Goal: Task Accomplishment & Management: Complete application form

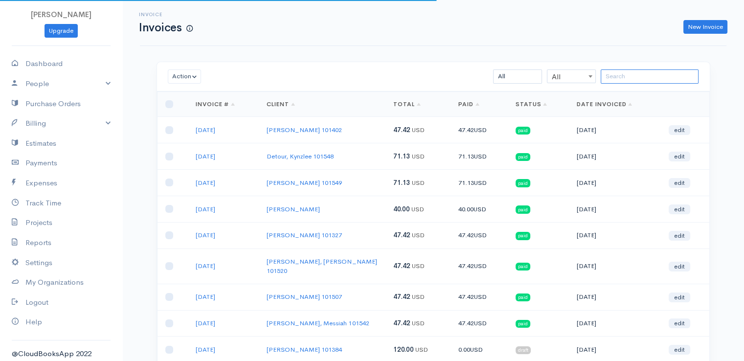
click at [635, 73] on input "search" at bounding box center [649, 76] width 98 height 14
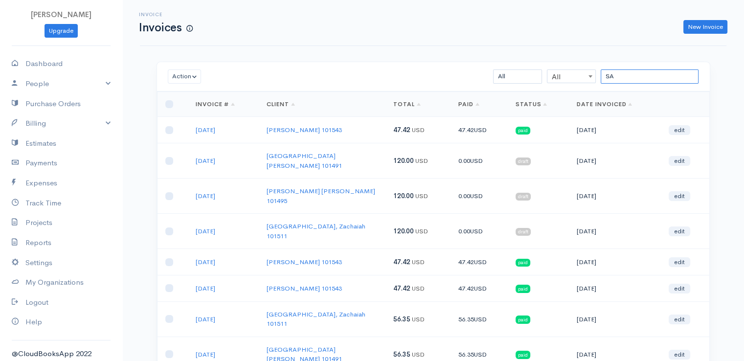
type input "S"
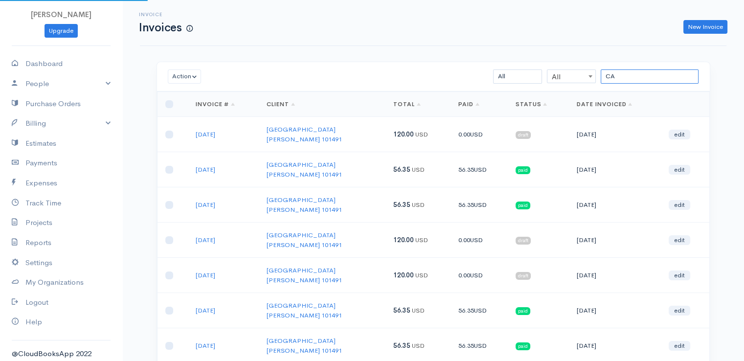
type input "C"
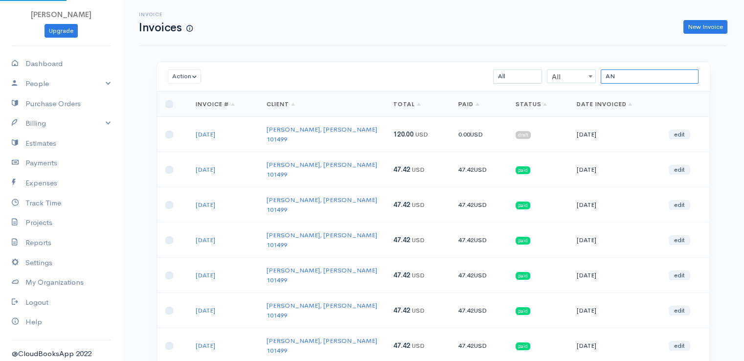
type input "A"
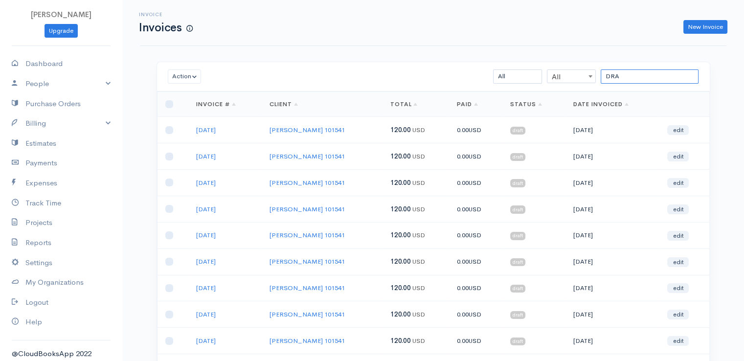
click at [629, 77] on input "DRA" at bounding box center [649, 76] width 98 height 14
type input "D"
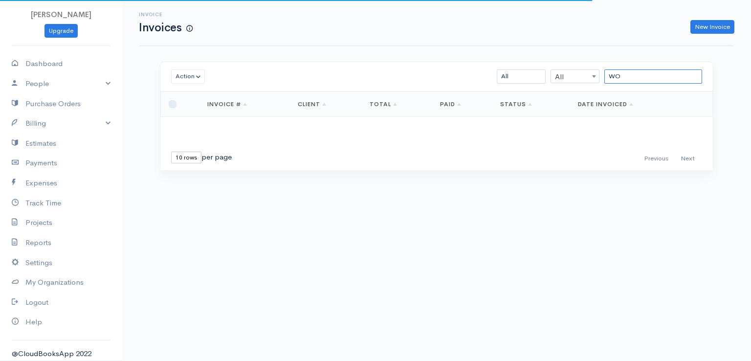
type input "W"
type input "CLAR"
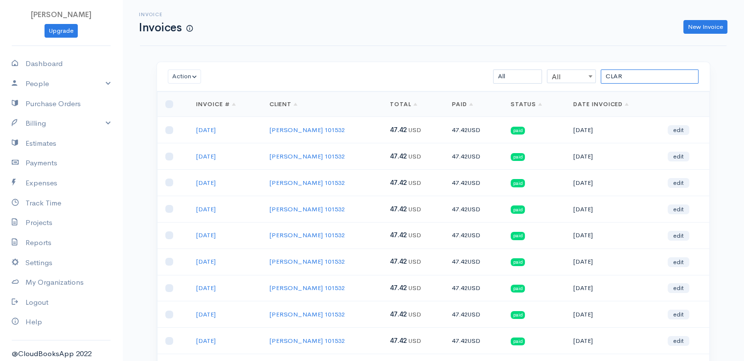
click at [631, 78] on input "CLAR" at bounding box center [649, 76] width 98 height 14
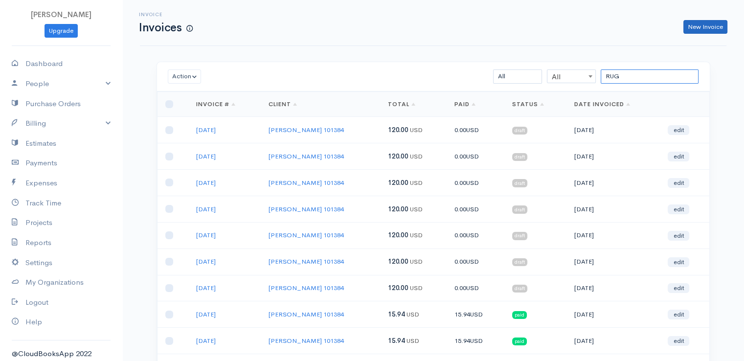
type input "RUG"
click at [701, 27] on link "New Invoice" at bounding box center [705, 27] width 44 height 14
click at [704, 28] on div "Invoice Invoices New Invoice" at bounding box center [433, 23] width 598 height 22
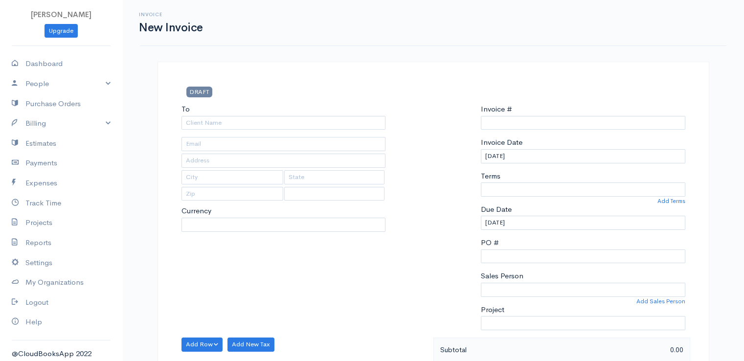
type input "0011212024"
select select "[GEOGRAPHIC_DATA]"
select select "USD"
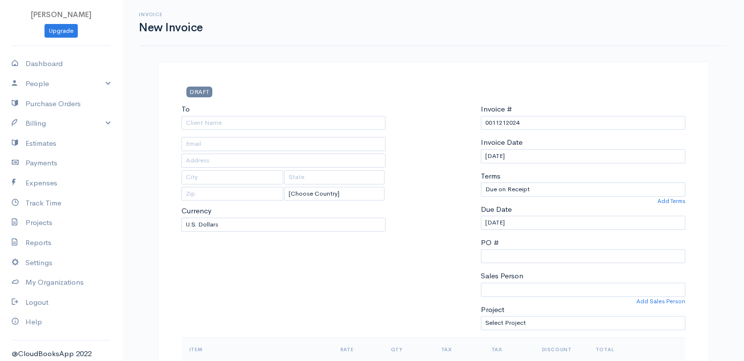
click at [233, 130] on div "To [Choose Country] [GEOGRAPHIC_DATA] [GEOGRAPHIC_DATA] [GEOGRAPHIC_DATA] [GEOG…" at bounding box center [283, 221] width 214 height 234
click at [233, 124] on input "To" at bounding box center [283, 123] width 204 height 14
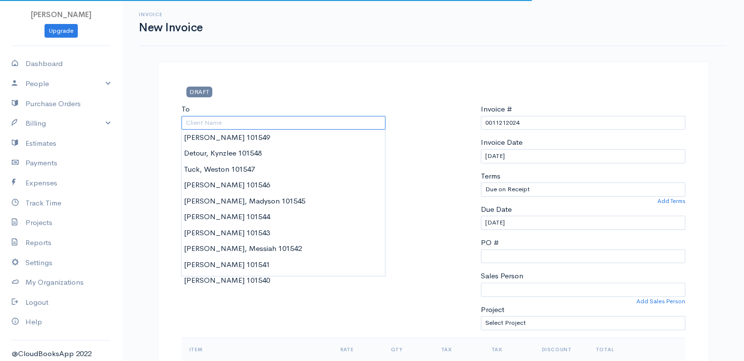
click at [233, 124] on input "To" at bounding box center [283, 123] width 204 height 14
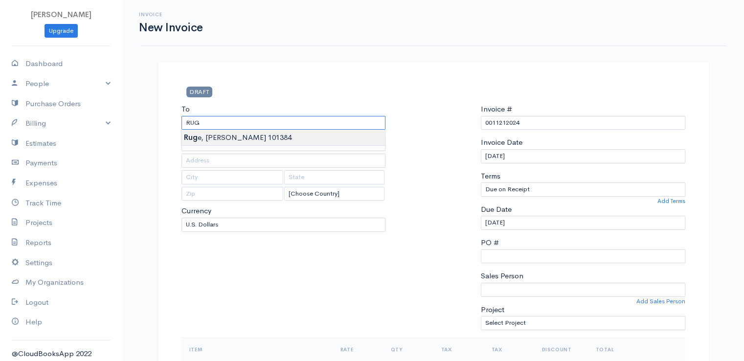
type input "[PERSON_NAME] 101384"
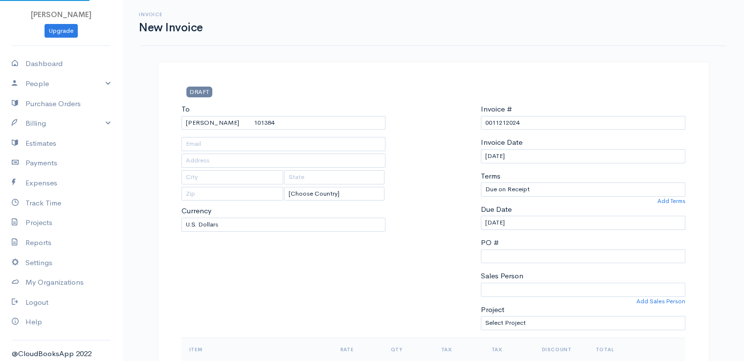
type input "[STREET_ADDRESS]"
type input "Winterport"
type input "[US_STATE]"
type input "04496"
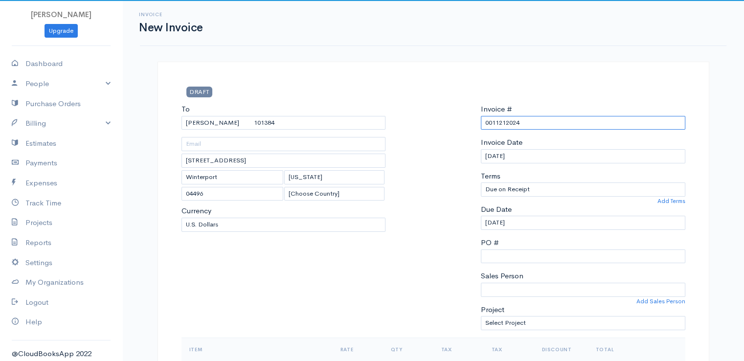
click at [507, 119] on input "0011212024" at bounding box center [583, 123] width 204 height 14
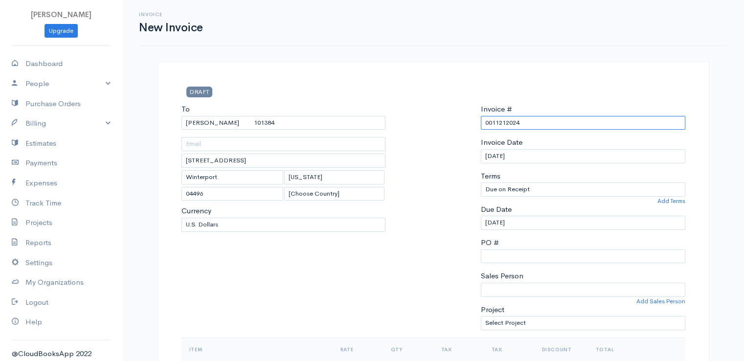
click at [507, 119] on input "0011212024" at bounding box center [583, 123] width 204 height 14
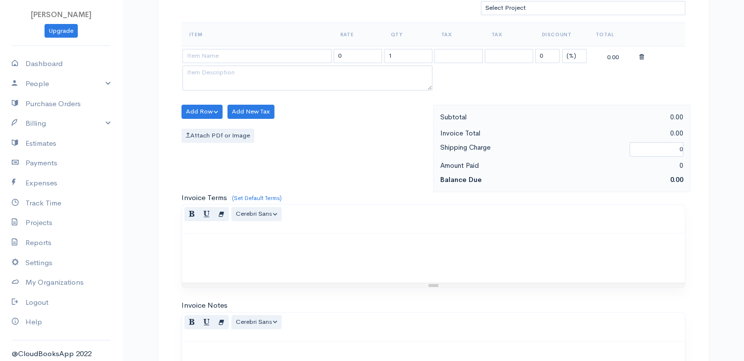
type input "[DATE]"
click at [575, 50] on select "(%) Flat" at bounding box center [574, 56] width 24 height 14
select select "2"
click at [562, 49] on select "(%) Flat" at bounding box center [574, 56] width 24 height 14
click at [396, 53] on input "1" at bounding box center [408, 56] width 48 height 14
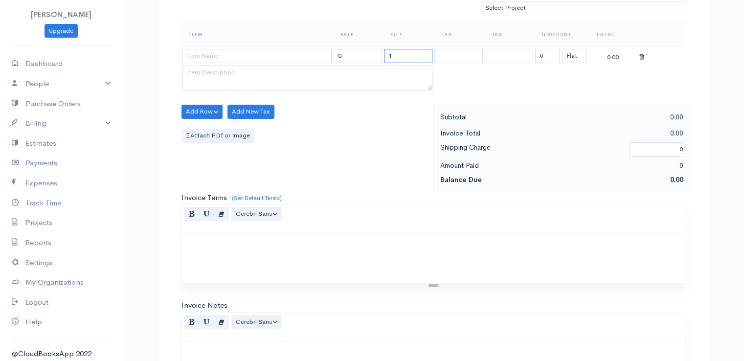
click at [396, 53] on input "1" at bounding box center [408, 56] width 48 height 14
type input "2"
click at [314, 55] on input at bounding box center [256, 56] width 149 height 14
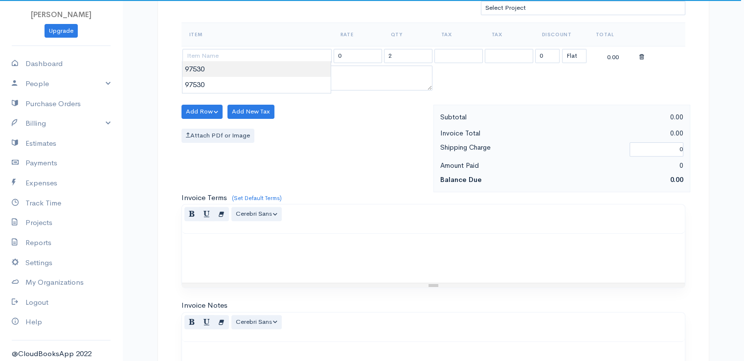
type input "97530"
type input "60.00"
click at [311, 71] on body "[PERSON_NAME] Upgrade Dashboard People Clients Vendors Staff Users Purchase Ord…" at bounding box center [372, 107] width 744 height 845
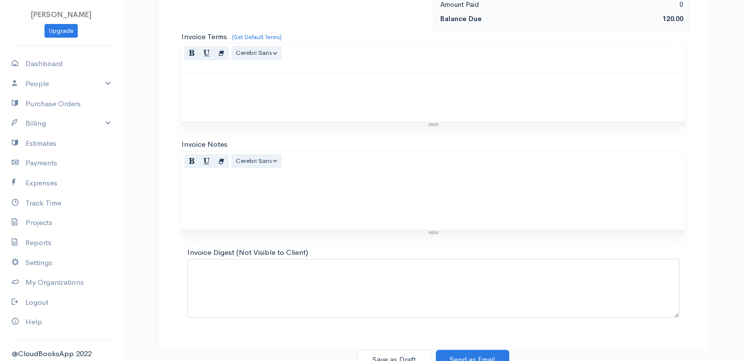
scroll to position [481, 0]
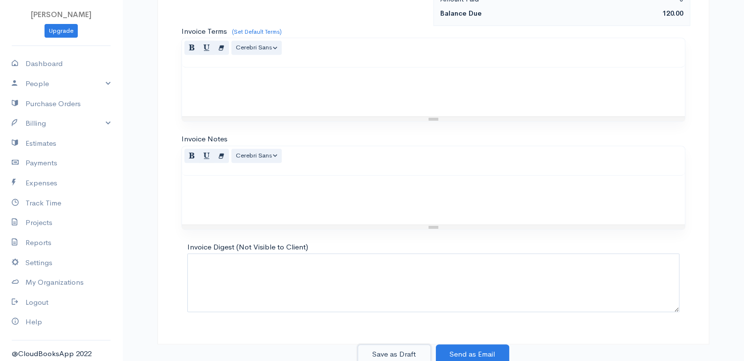
click at [389, 348] on button "Save as Draft" at bounding box center [393, 354] width 73 height 20
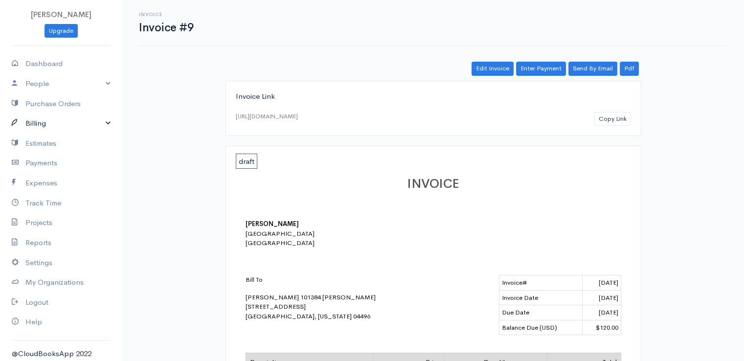
click at [37, 126] on link "Billing" at bounding box center [61, 123] width 122 height 20
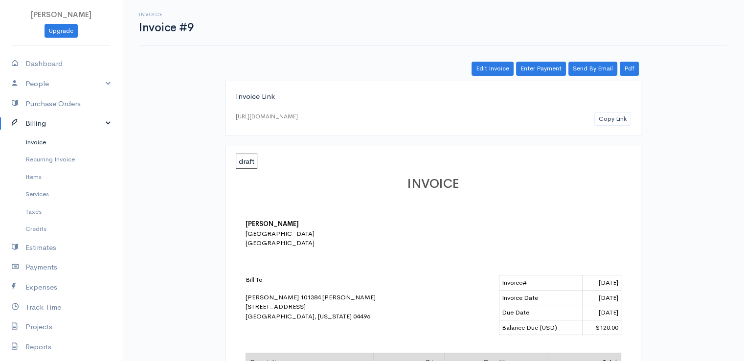
click at [33, 139] on link "Invoice" at bounding box center [61, 142] width 122 height 18
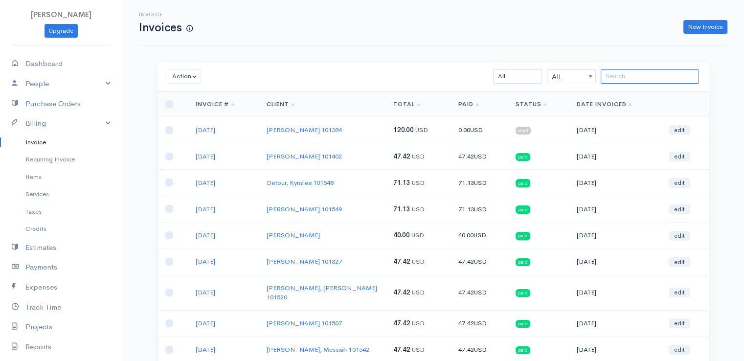
click at [628, 75] on input "search" at bounding box center [649, 76] width 98 height 14
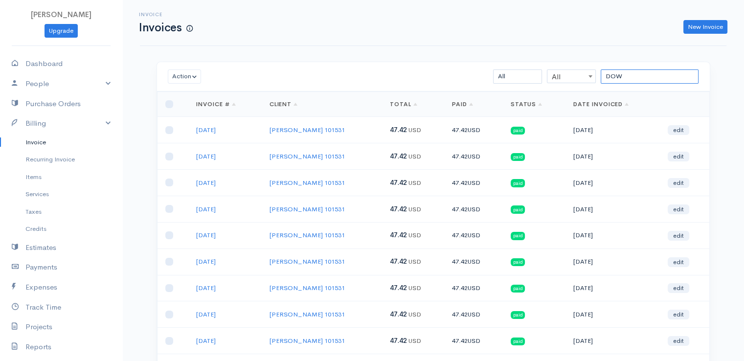
click at [628, 75] on input "DOW" at bounding box center [649, 76] width 98 height 14
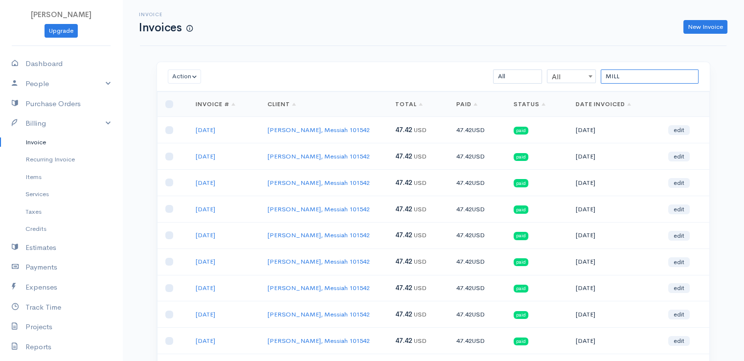
click at [628, 75] on input "MILL" at bounding box center [649, 76] width 98 height 14
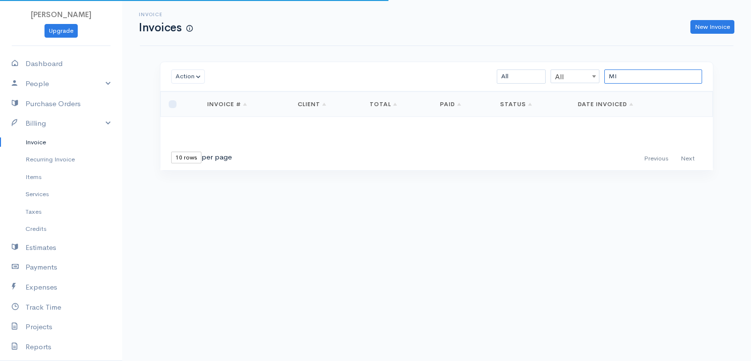
type input "M"
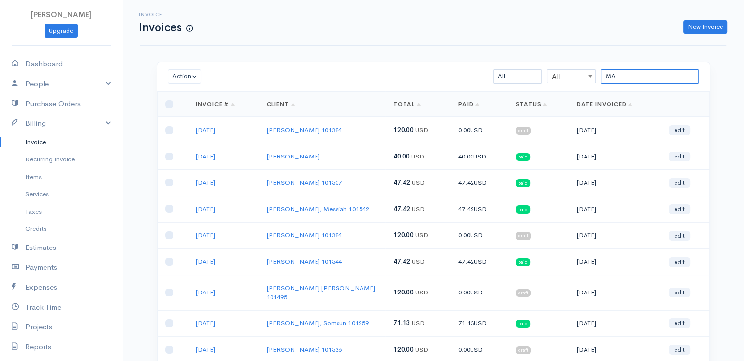
type input "M"
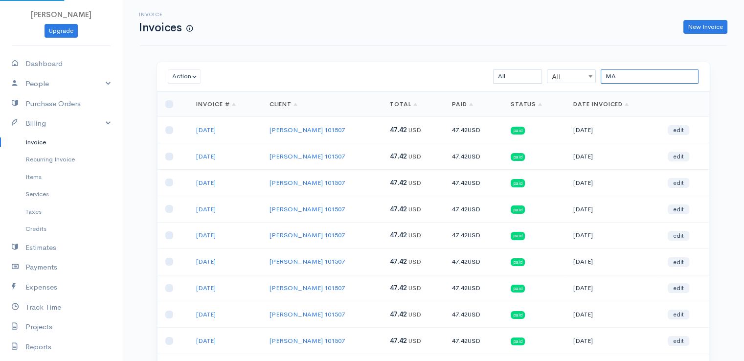
type input "M"
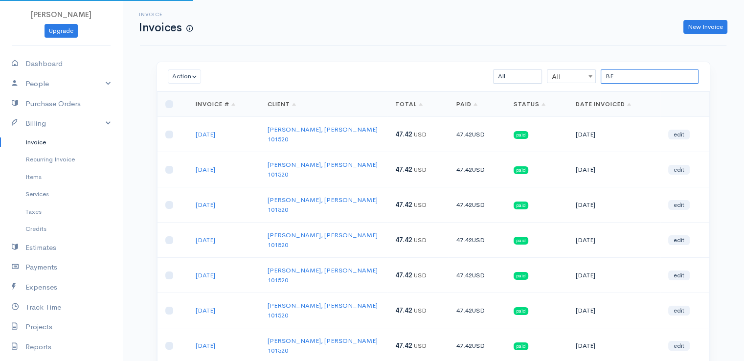
type input "B"
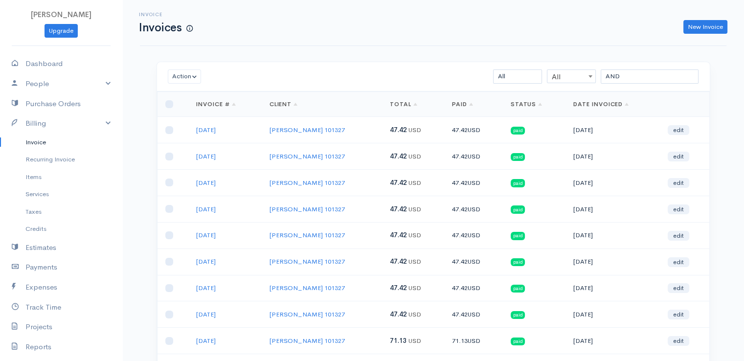
click at [614, 59] on div "Invoice Invoices New Invoice Action Archive Delete Download PDF Send [PERSON_NA…" at bounding box center [432, 235] width 621 height 470
click at [629, 74] on input "AND" at bounding box center [649, 76] width 98 height 14
type input "A"
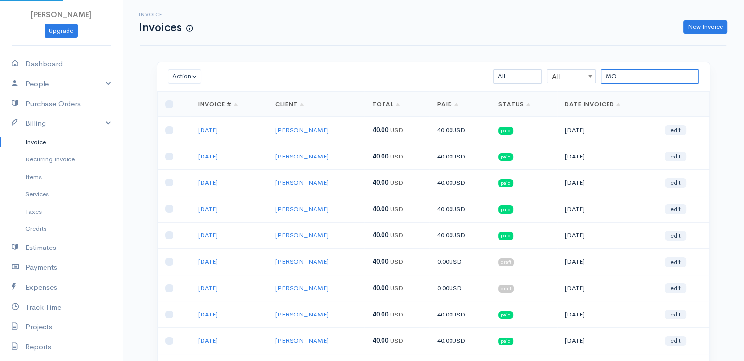
type input "M"
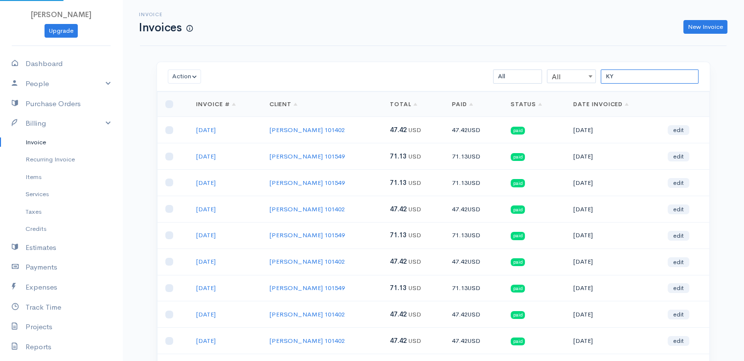
type input "K"
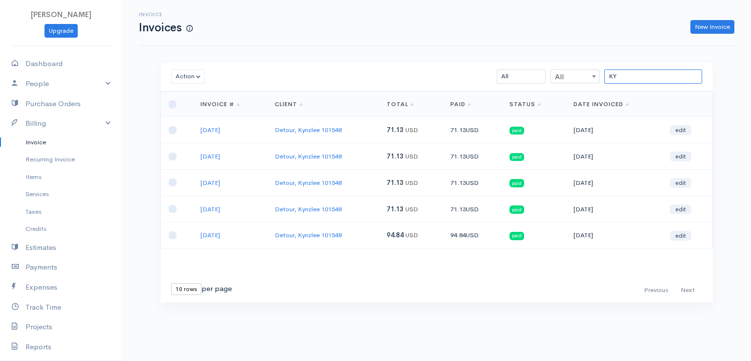
type input "K"
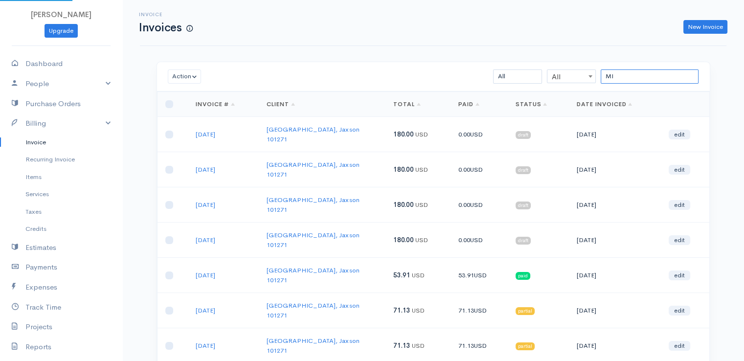
type input "M"
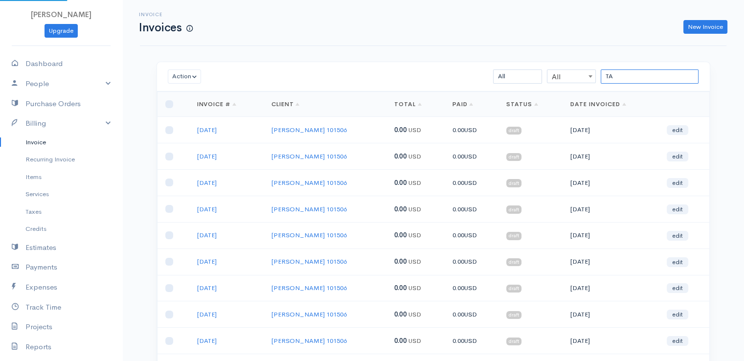
type input "T"
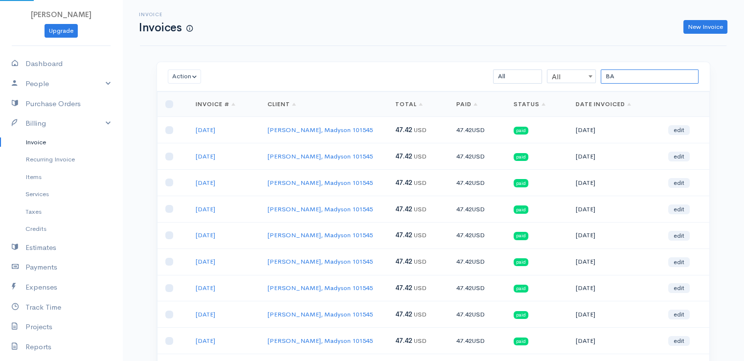
type input "B"
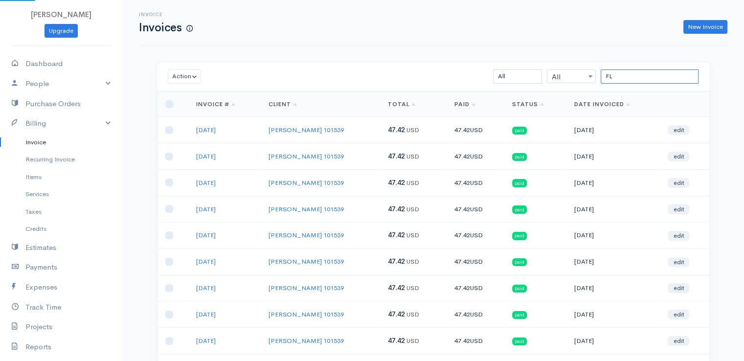
type input "F"
type input "P"
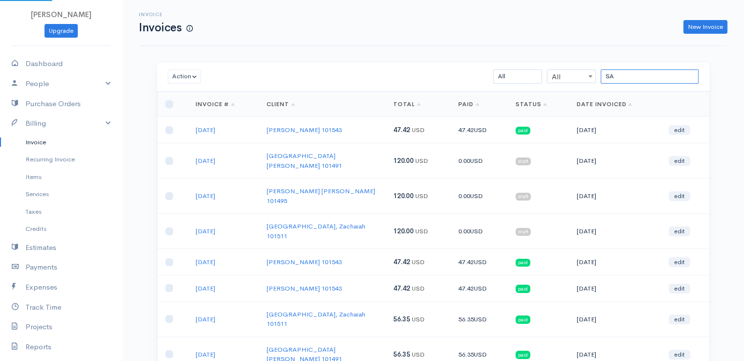
type input "S"
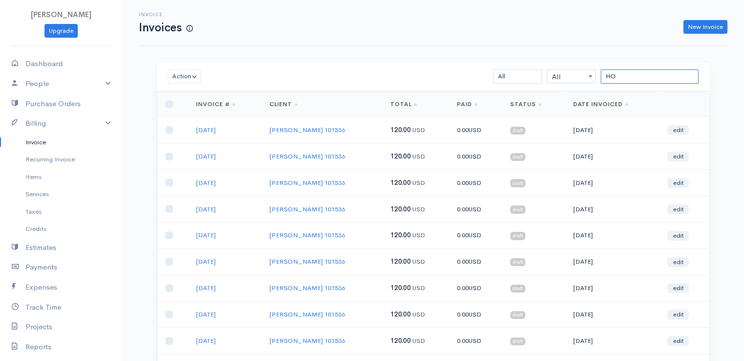
type input "H"
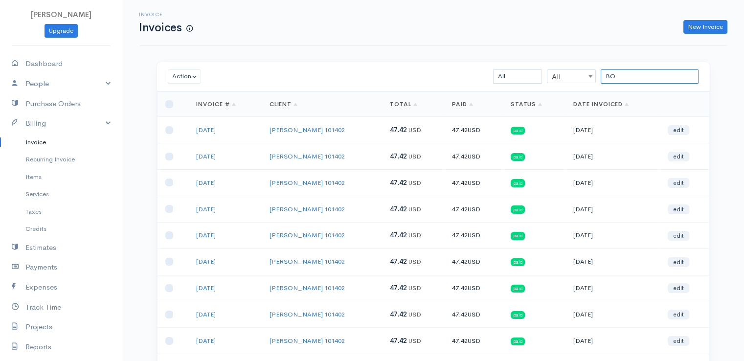
type input "B"
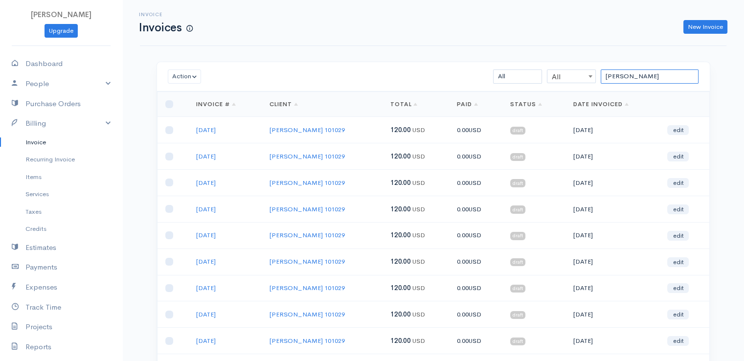
type input "J"
type input "E"
type input "S"
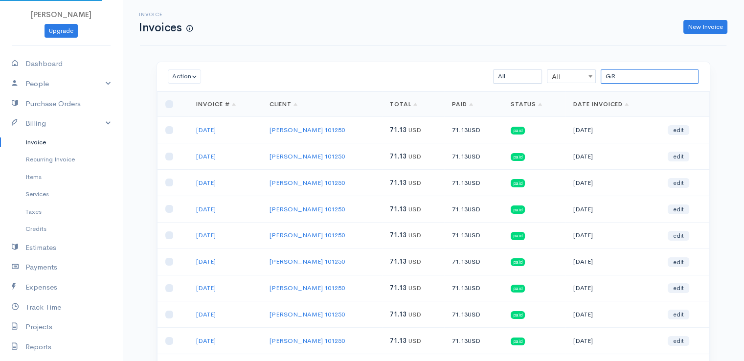
type input "G"
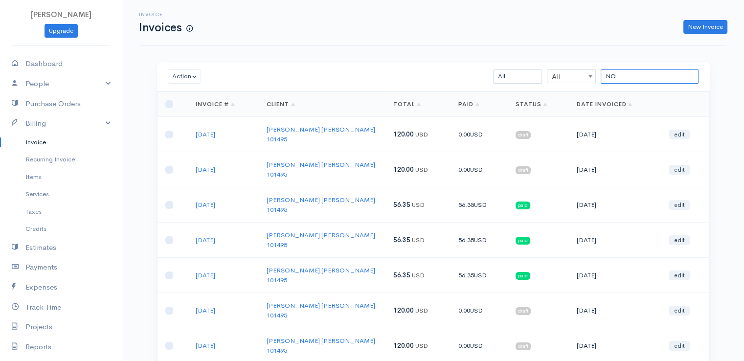
type input "N"
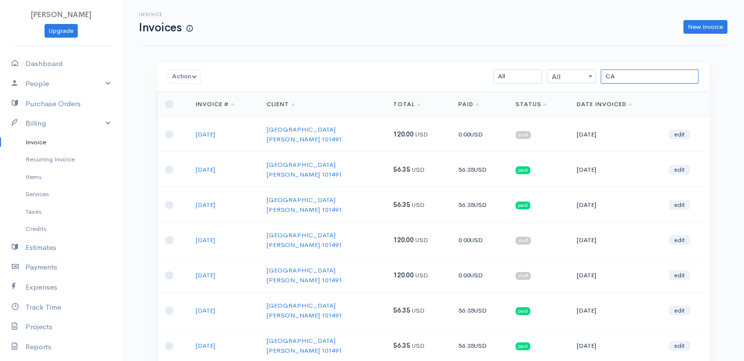
type input "C"
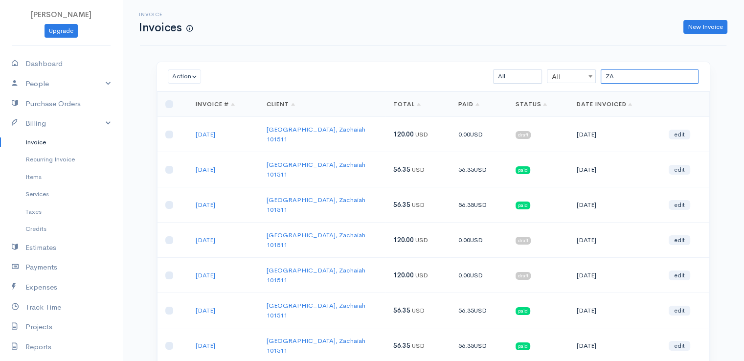
type input "Z"
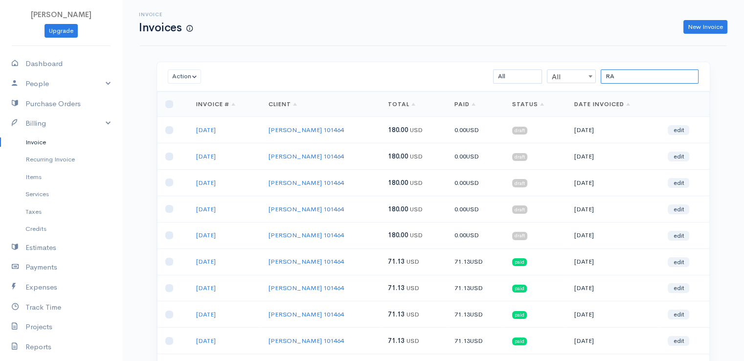
type input "R"
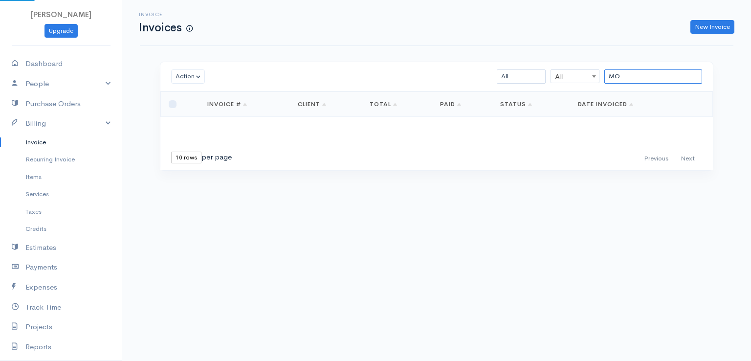
type input "M"
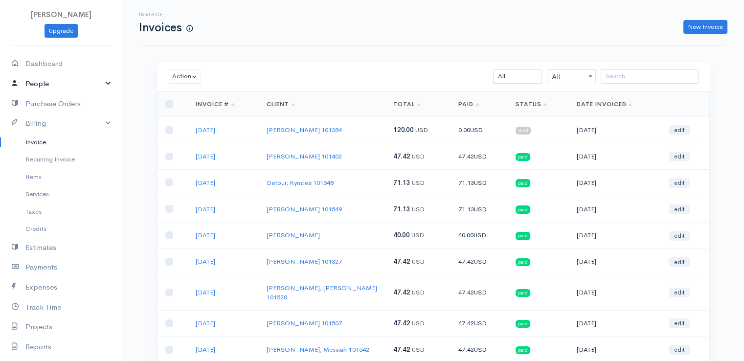
click at [40, 85] on link "People" at bounding box center [61, 84] width 122 height 20
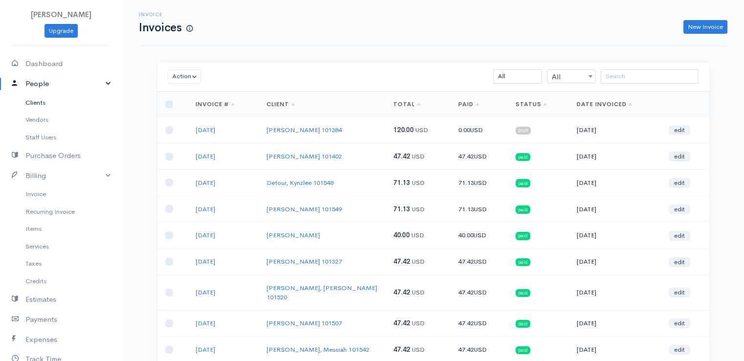
click at [43, 103] on link "Clients" at bounding box center [61, 103] width 122 height 18
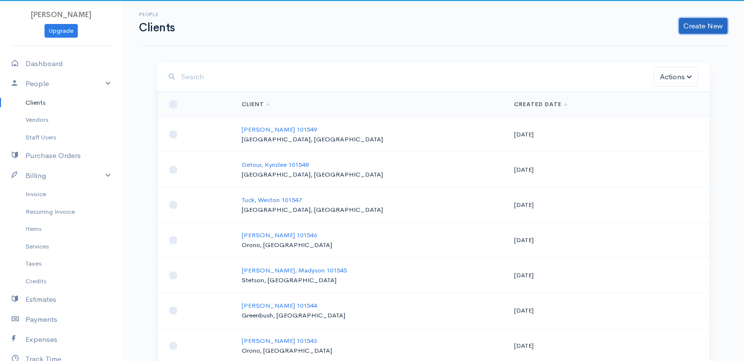
click at [699, 27] on link "Create New" at bounding box center [703, 26] width 48 height 16
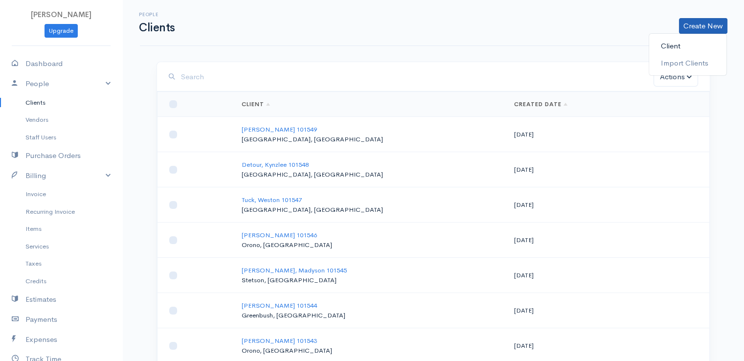
click at [661, 47] on link "Client" at bounding box center [687, 46] width 77 height 17
select select "[GEOGRAPHIC_DATA]"
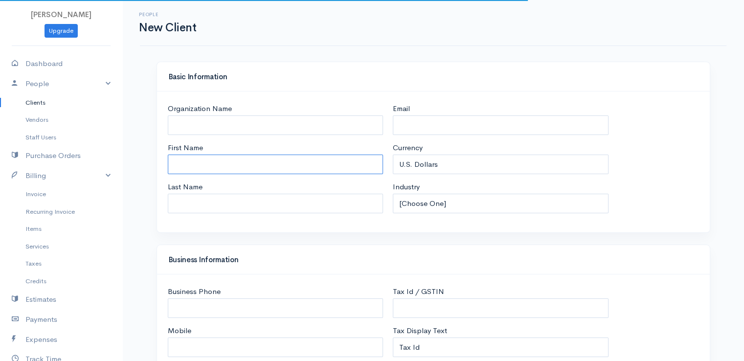
click at [233, 165] on input "First Name" at bounding box center [276, 164] width 216 height 20
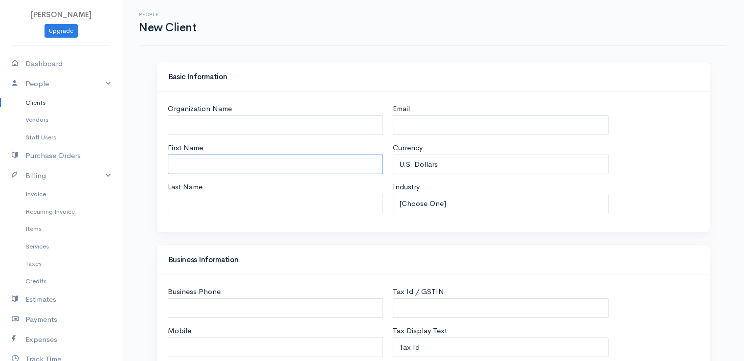
type input "e"
type input "[PERSON_NAME] 101551"
click at [204, 207] on input "Last Name" at bounding box center [276, 204] width 216 height 20
click at [204, 207] on input "M" at bounding box center [276, 204] width 216 height 20
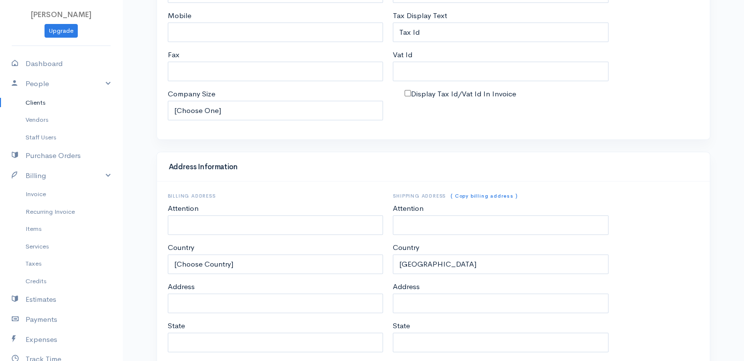
scroll to position [197, 0]
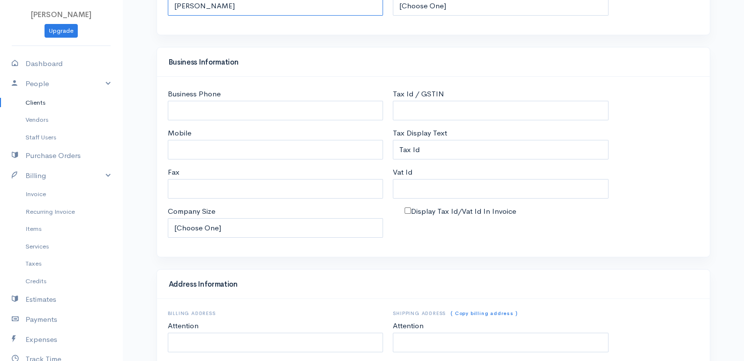
type input "[PERSON_NAME]"
click at [188, 150] on input "Mobile" at bounding box center [276, 150] width 216 height 20
click at [157, 254] on div "Business Phone Mobile Fax Company Size [Choose One] 1-10 employees 11-100 emplo…" at bounding box center [433, 167] width 552 height 180
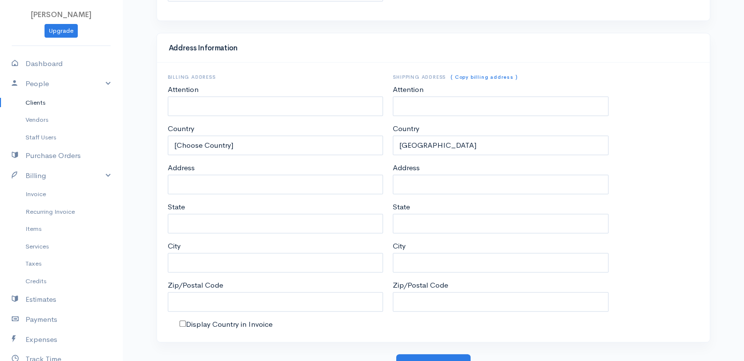
scroll to position [443, 0]
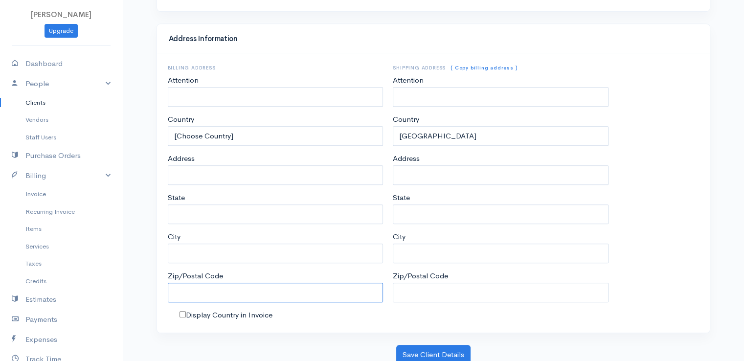
click at [364, 297] on input "Zip/Postal Code" at bounding box center [276, 293] width 216 height 20
click at [433, 350] on button "Save Client Details" at bounding box center [433, 355] width 74 height 20
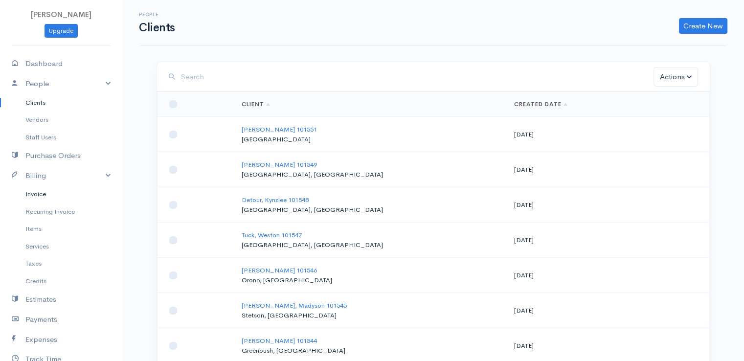
click at [35, 196] on link "Invoice" at bounding box center [61, 194] width 122 height 18
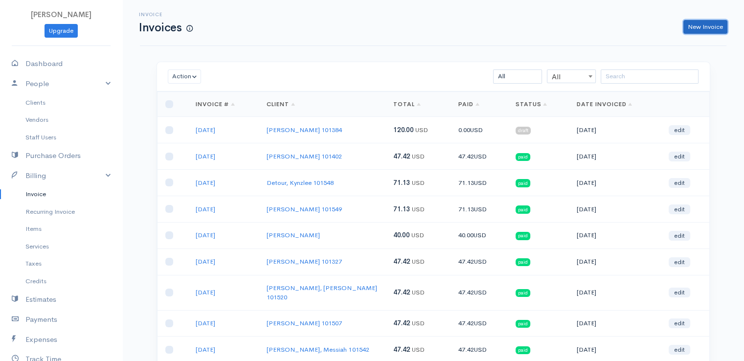
click at [703, 28] on link "New Invoice" at bounding box center [705, 27] width 44 height 14
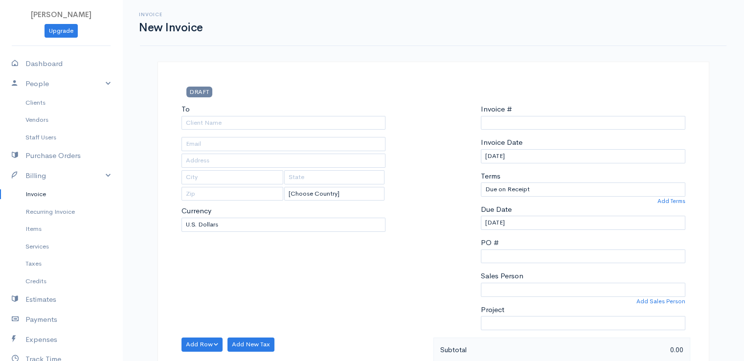
select select "[GEOGRAPHIC_DATA]"
type input "0011212024"
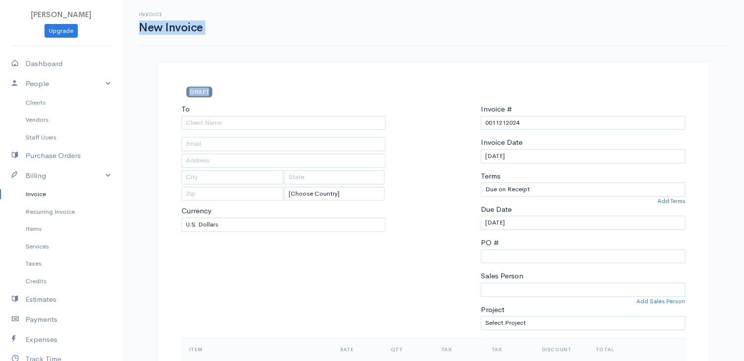
drag, startPoint x: 703, startPoint y: 28, endPoint x: 256, endPoint y: 126, distance: 457.5
click at [256, 126] on input "To" at bounding box center [283, 123] width 204 height 14
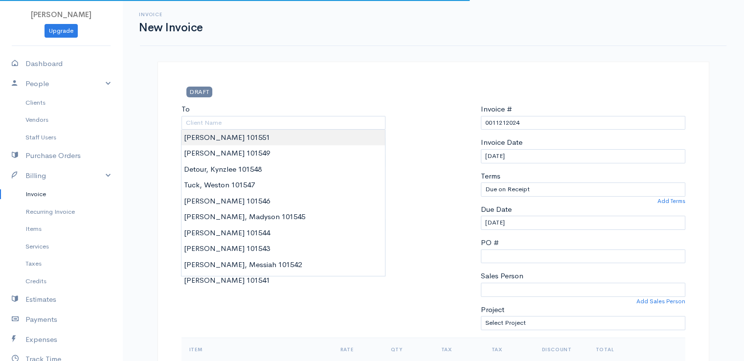
type input "[PERSON_NAME] 101551"
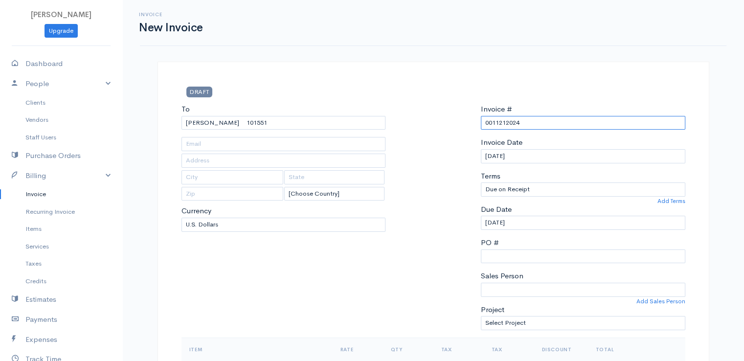
click at [501, 122] on input "0011212024" at bounding box center [583, 123] width 204 height 14
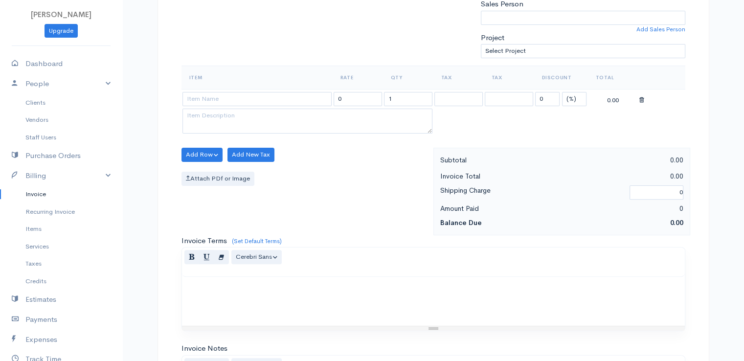
scroll to position [315, 0]
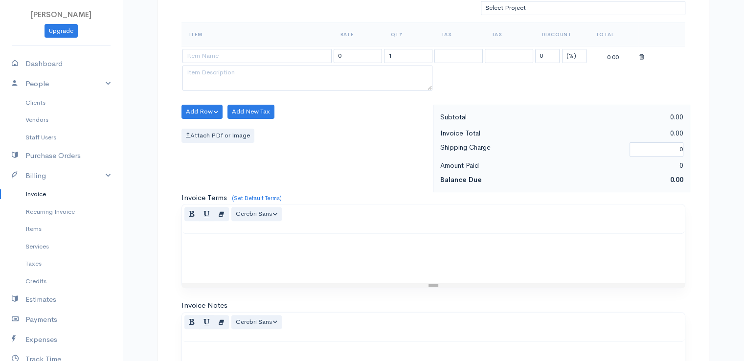
type input "[DATE]"
click at [580, 55] on select "(%) Flat" at bounding box center [574, 56] width 24 height 14
select select "2"
click at [562, 49] on select "(%) Flat" at bounding box center [574, 56] width 24 height 14
click at [405, 52] on input "1" at bounding box center [408, 56] width 48 height 14
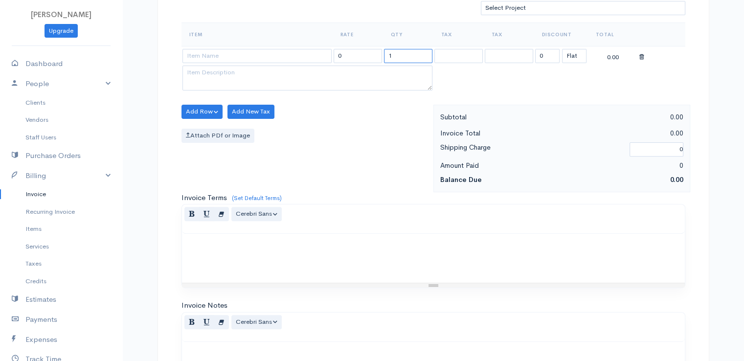
click at [405, 52] on input "1" at bounding box center [408, 56] width 48 height 14
type input "2"
click at [306, 52] on input at bounding box center [256, 56] width 149 height 14
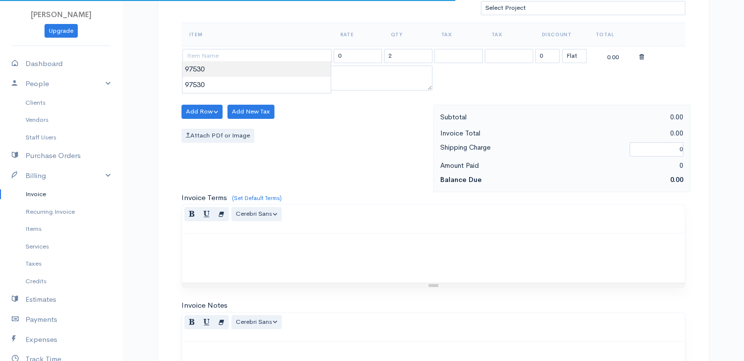
type input "97530"
type input "60.00"
click at [307, 71] on body "[PERSON_NAME] Upgrade Dashboard People Clients Vendors Staff Users Purchase Ord…" at bounding box center [372, 107] width 744 height 845
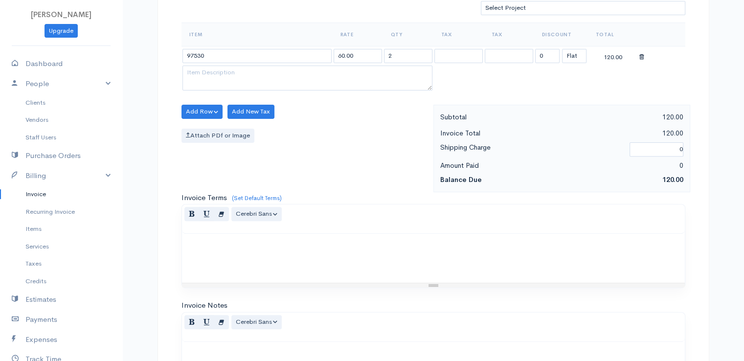
scroll to position [481, 0]
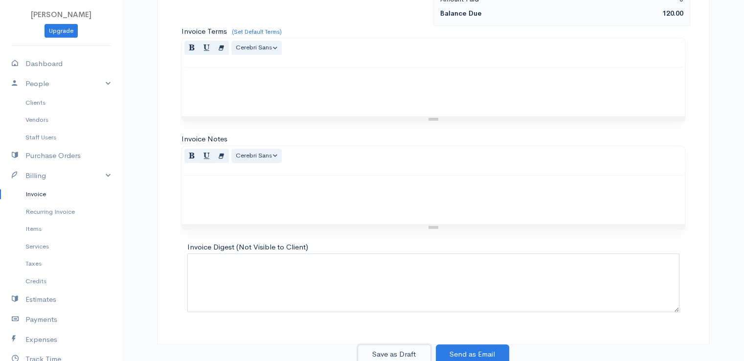
click at [394, 349] on button "Save as Draft" at bounding box center [393, 354] width 73 height 20
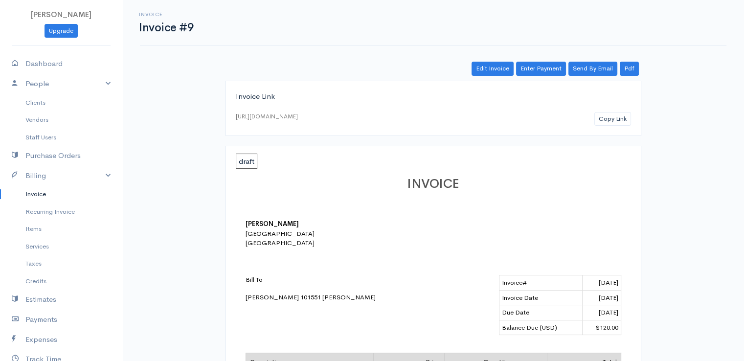
click at [40, 194] on link "Invoice" at bounding box center [61, 194] width 122 height 18
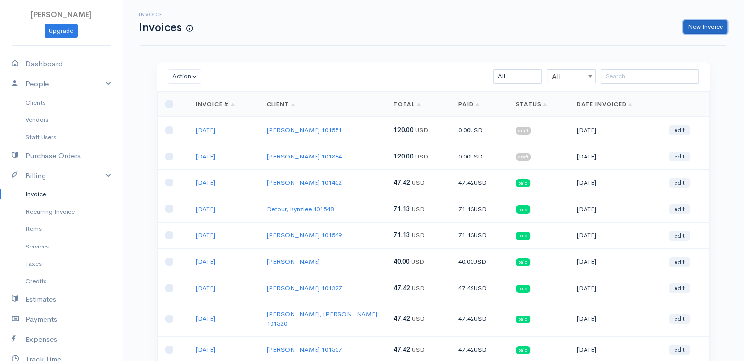
click at [716, 24] on link "New Invoice" at bounding box center [705, 27] width 44 height 14
select select "[GEOGRAPHIC_DATA]"
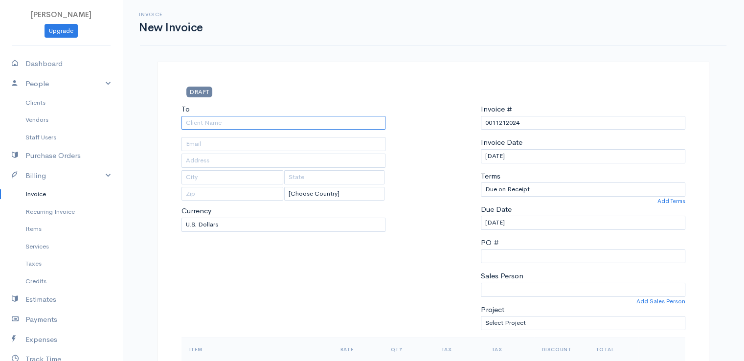
click at [198, 123] on input "To" at bounding box center [283, 123] width 204 height 14
type input "[PERSON_NAME] 101551"
click at [501, 117] on input "0011212024" at bounding box center [583, 123] width 204 height 14
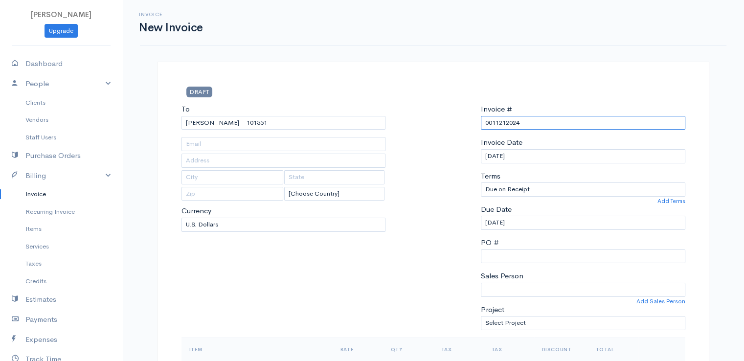
type input "6"
type input "[DATE]"
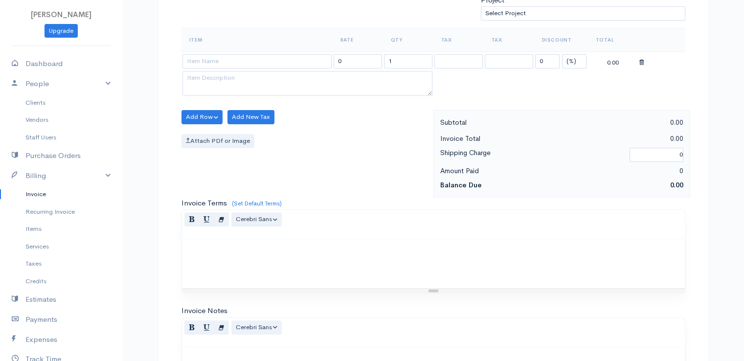
scroll to position [315, 0]
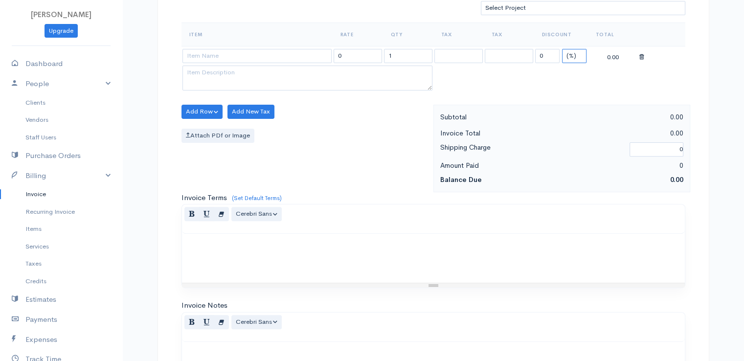
click at [569, 56] on select "(%) Flat" at bounding box center [574, 56] width 24 height 14
select select "2"
click at [562, 49] on select "(%) Flat" at bounding box center [574, 56] width 24 height 14
click at [403, 57] on input "1" at bounding box center [408, 56] width 48 height 14
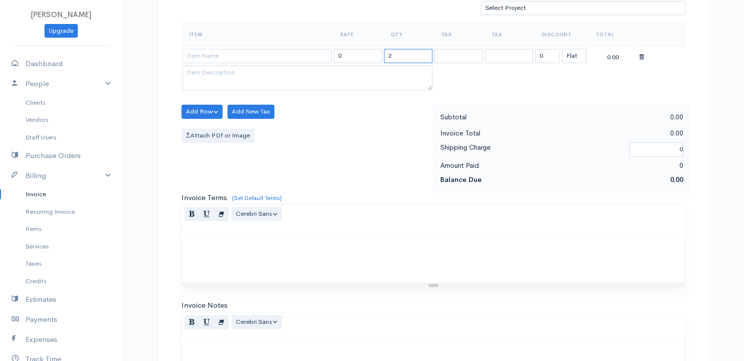
type input "2"
click at [304, 52] on input at bounding box center [256, 56] width 149 height 14
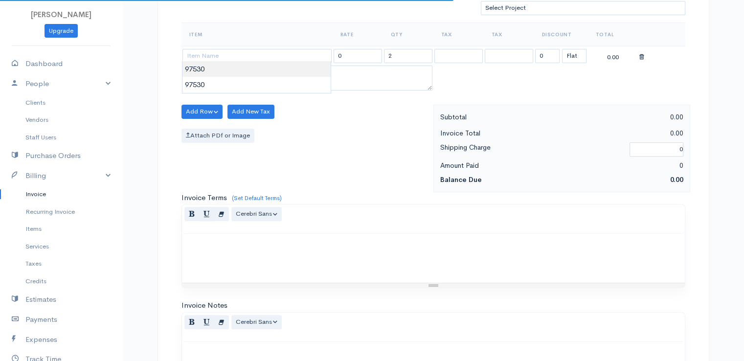
type input "97530"
type input "60.00"
click at [305, 68] on body "[PERSON_NAME] Upgrade Dashboard People Clients Vendors Staff Users Purchase Ord…" at bounding box center [372, 107] width 744 height 845
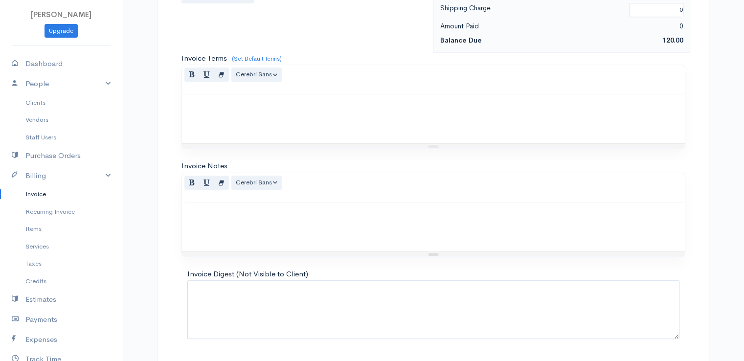
scroll to position [481, 0]
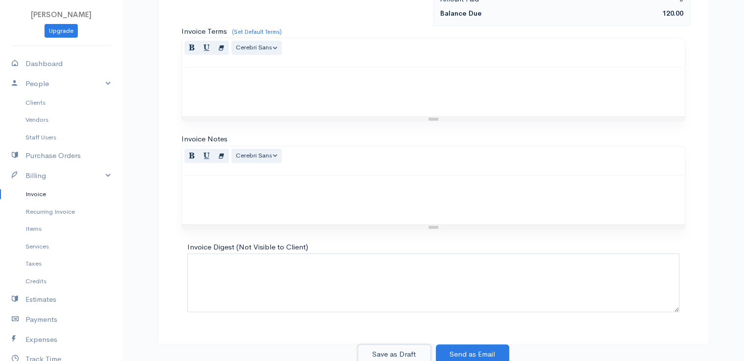
click at [386, 348] on button "Save as Draft" at bounding box center [393, 354] width 73 height 20
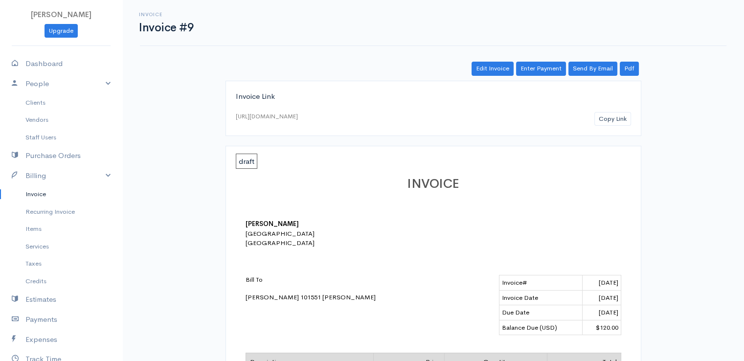
click at [36, 194] on link "Invoice" at bounding box center [61, 194] width 122 height 18
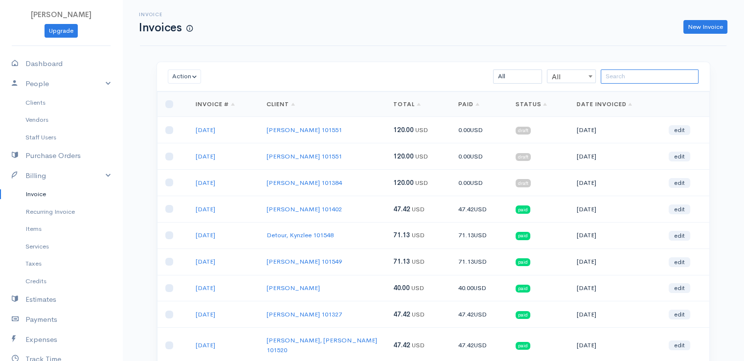
click at [618, 77] on input "search" at bounding box center [649, 76] width 98 height 14
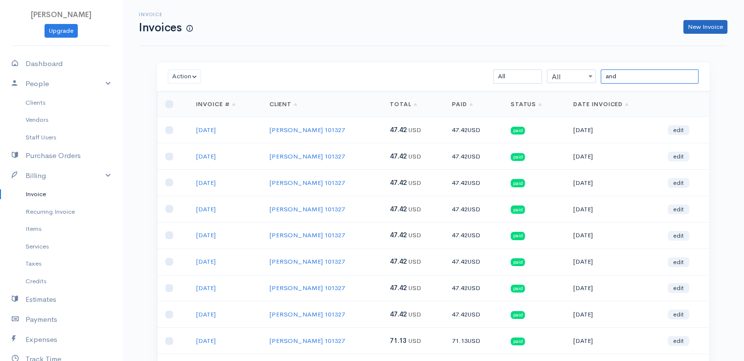
type input "and"
click at [706, 28] on link "New Invoice" at bounding box center [705, 27] width 44 height 14
select select "[GEOGRAPHIC_DATA]"
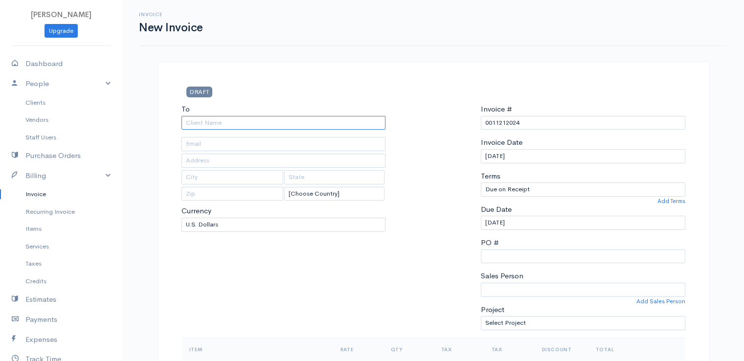
click at [239, 123] on input "To" at bounding box center [283, 123] width 204 height 14
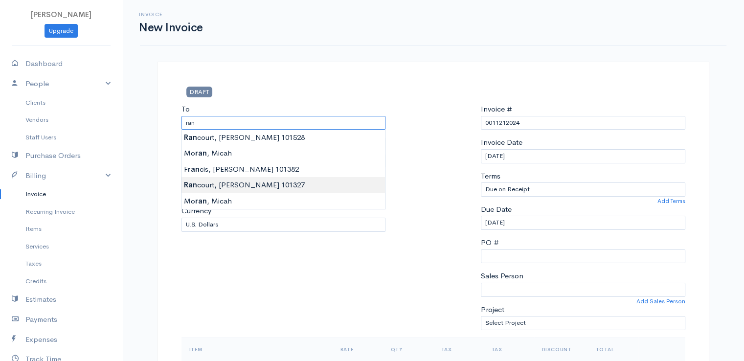
type input "[PERSON_NAME] 101327"
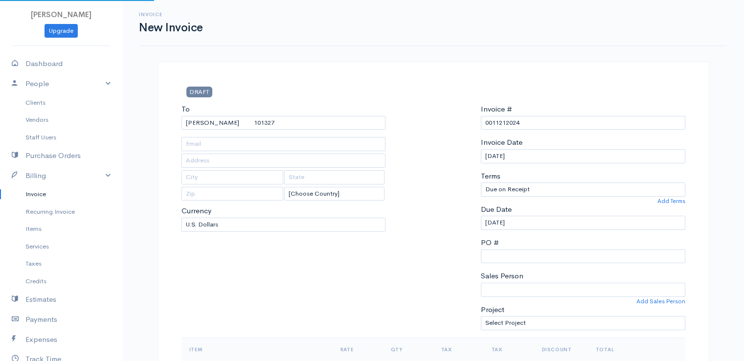
type input "[STREET_ADDRESS]"
type input "Hermon"
type input "[US_STATE]"
type input "04401"
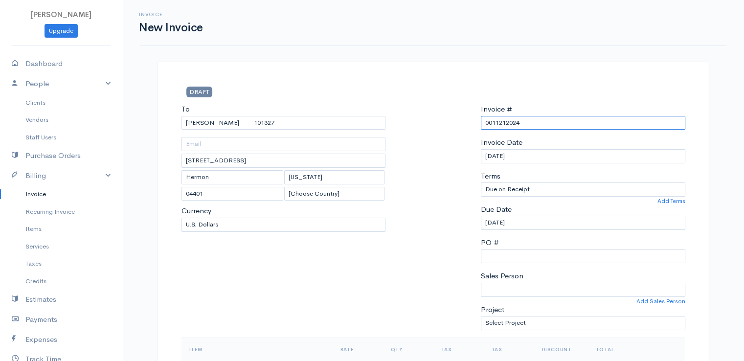
click at [508, 122] on input "0011212024" at bounding box center [583, 123] width 204 height 14
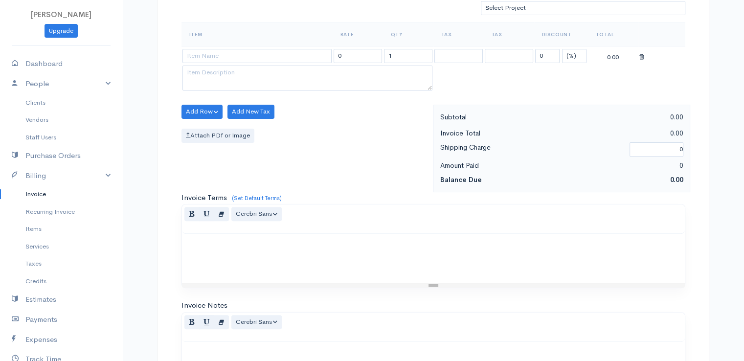
type input "[DATE]"
click at [571, 58] on select "(%) Flat" at bounding box center [574, 56] width 24 height 14
select select "2"
click at [562, 49] on select "(%) Flat" at bounding box center [574, 56] width 24 height 14
click at [395, 55] on input "1" at bounding box center [408, 56] width 48 height 14
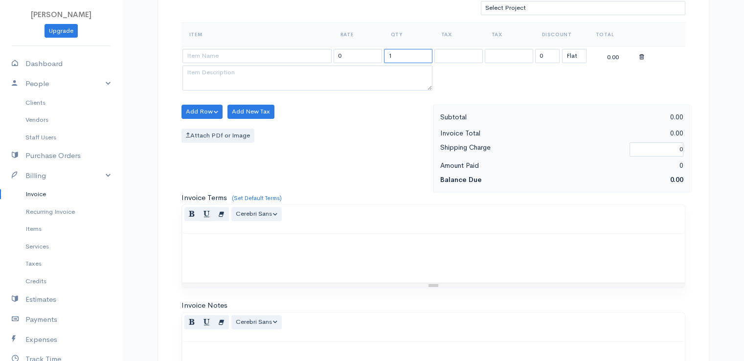
click at [395, 55] on input "1" at bounding box center [408, 56] width 48 height 14
type input "2"
click at [303, 53] on input at bounding box center [256, 56] width 149 height 14
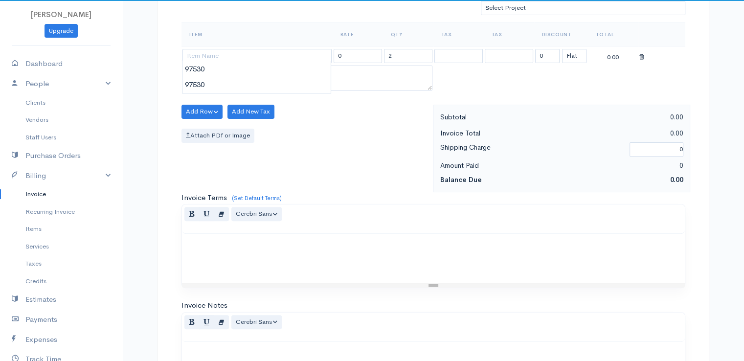
type input "97530"
type input "60.00"
click at [302, 75] on body "[PERSON_NAME] Upgrade Dashboard People Clients Vendors Staff Users Purchase Ord…" at bounding box center [372, 107] width 744 height 845
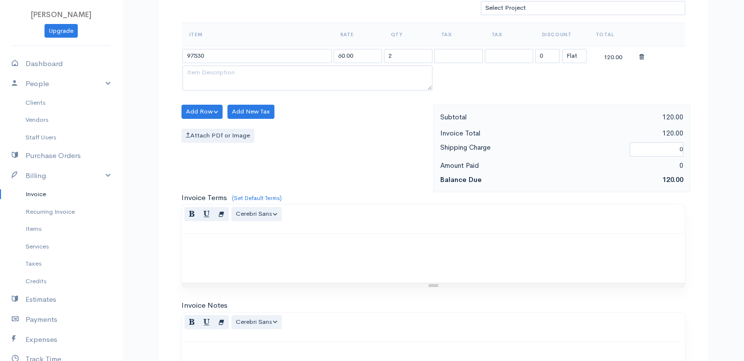
scroll to position [481, 0]
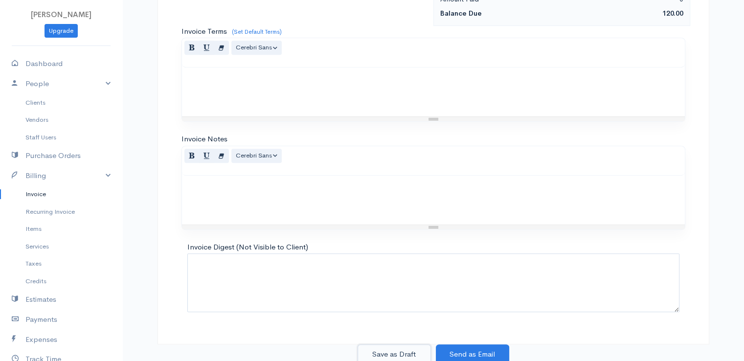
click at [395, 350] on button "Save as Draft" at bounding box center [393, 354] width 73 height 20
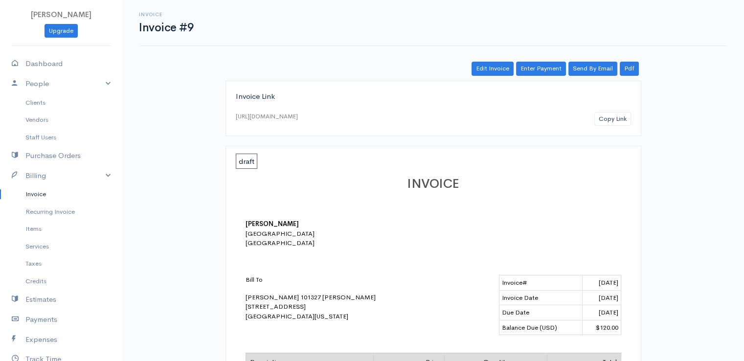
click at [40, 193] on link "Invoice" at bounding box center [61, 194] width 122 height 18
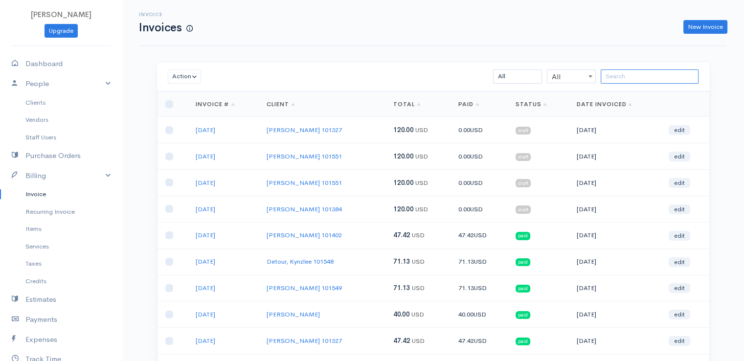
click at [633, 78] on input "search" at bounding box center [649, 76] width 98 height 14
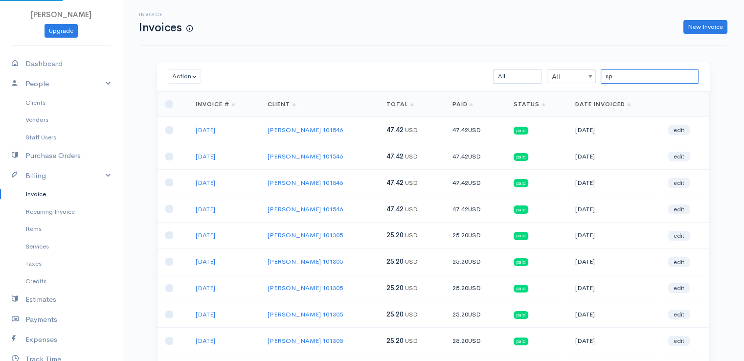
type input "s"
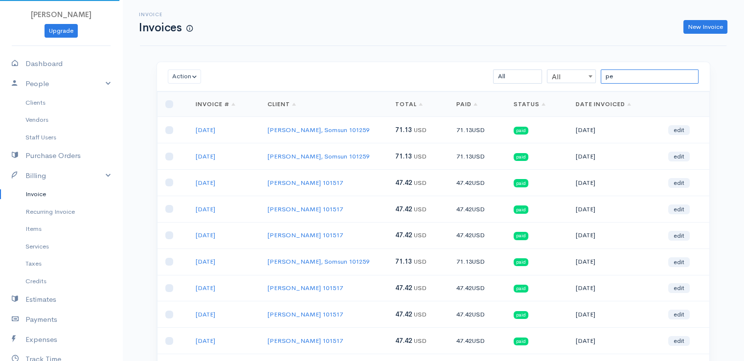
type input "p"
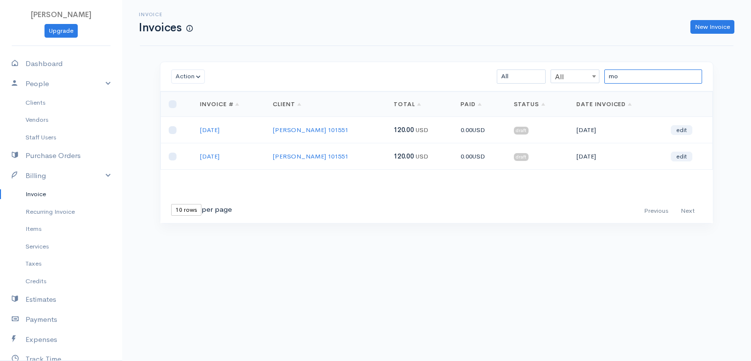
type input "m"
